Goal: Complete application form

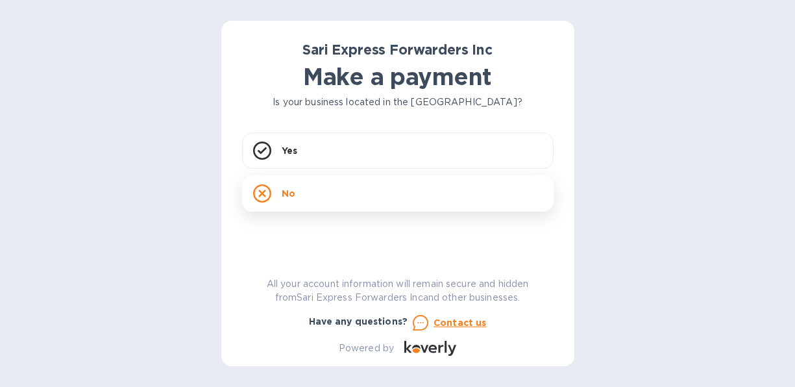
click at [263, 189] on icon at bounding box center [262, 193] width 18 height 18
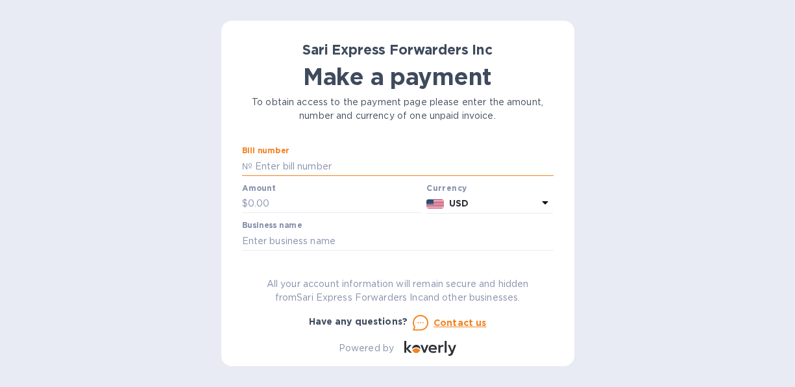
click at [365, 158] on input "text" at bounding box center [402, 165] width 301 height 19
type input "123885"
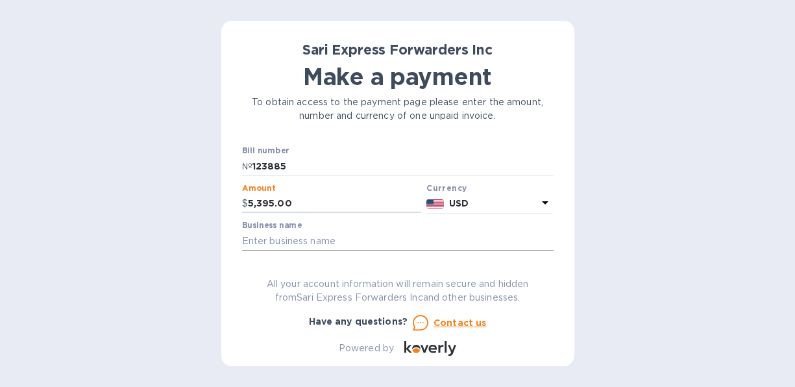
type input "5,395.00"
click at [352, 241] on input "text" at bounding box center [397, 240] width 311 height 19
type input "DISTRIBUIDORA MAYAB, S.A. DE C.V."
click at [542, 202] on icon at bounding box center [545, 202] width 6 height 3
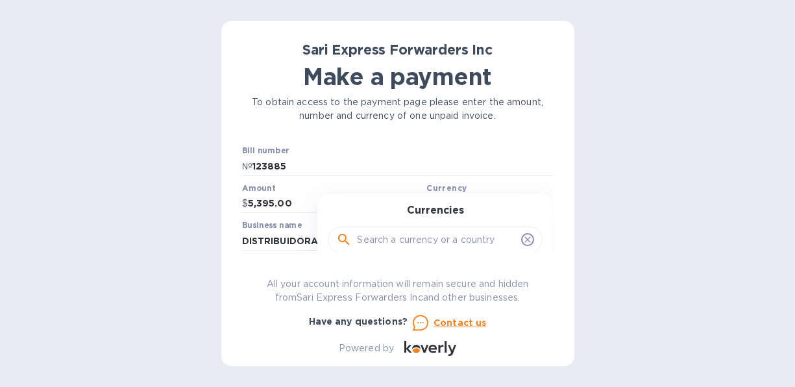
click at [525, 237] on icon at bounding box center [528, 240] width 6 height 6
click at [525, 239] on icon at bounding box center [528, 240] width 6 height 6
click at [470, 204] on div "Currencies" at bounding box center [435, 232] width 204 height 56
click at [472, 187] on div "Currency" at bounding box center [489, 188] width 127 height 14
click at [494, 201] on p "USD" at bounding box center [493, 204] width 89 height 14
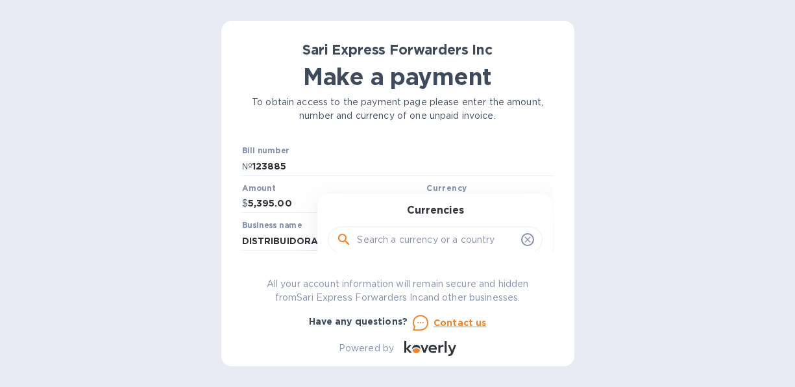
click at [494, 201] on div "Currencies Popular currencies EUR Euro GBP British Pound USD United States Doll…" at bounding box center [434, 302] width 235 height 217
click at [458, 324] on u "Contact us" at bounding box center [459, 322] width 53 height 10
click at [422, 346] on icon at bounding box center [430, 348] width 52 height 15
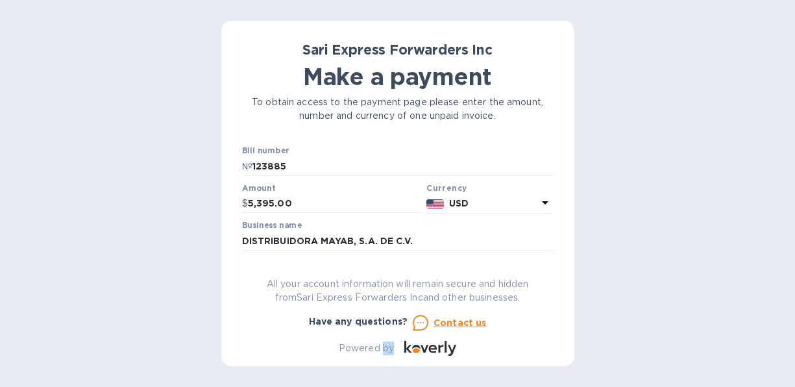
click at [422, 346] on icon at bounding box center [430, 348] width 52 height 15
click at [541, 204] on icon at bounding box center [545, 203] width 16 height 16
click at [411, 240] on input "text" at bounding box center [436, 239] width 159 height 19
type input "DOLLARS, U.S.A."
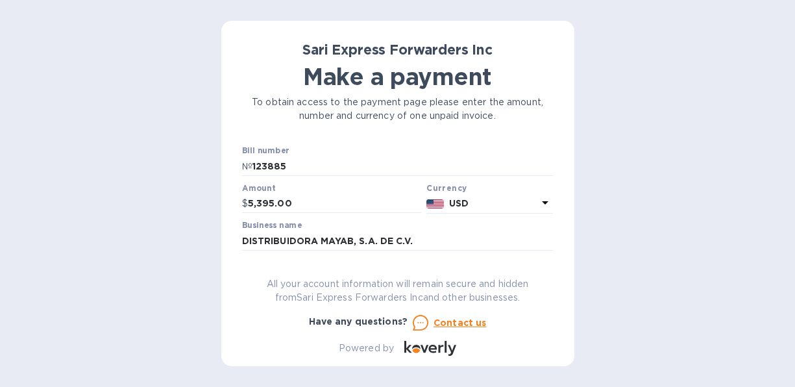
click at [460, 321] on u "Contact us" at bounding box center [459, 322] width 53 height 10
